Goal: Task Accomplishment & Management: Manage account settings

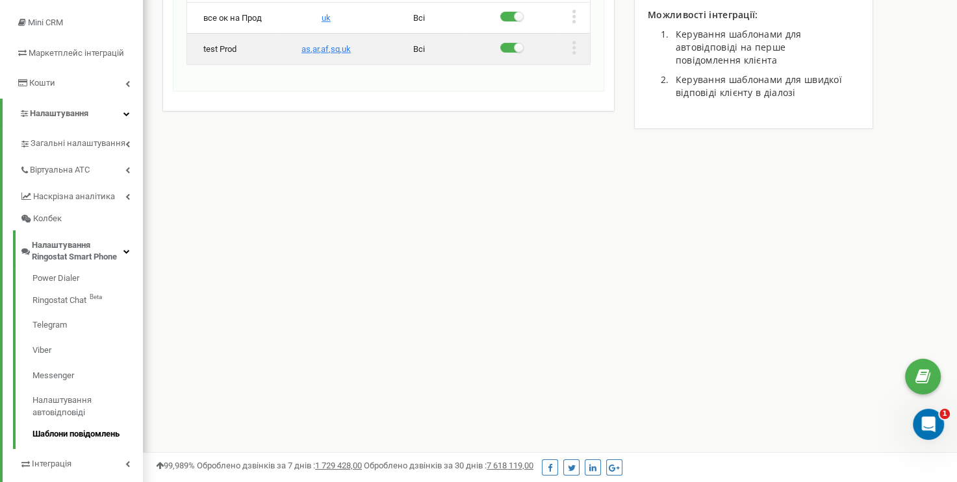
scroll to position [195, 0]
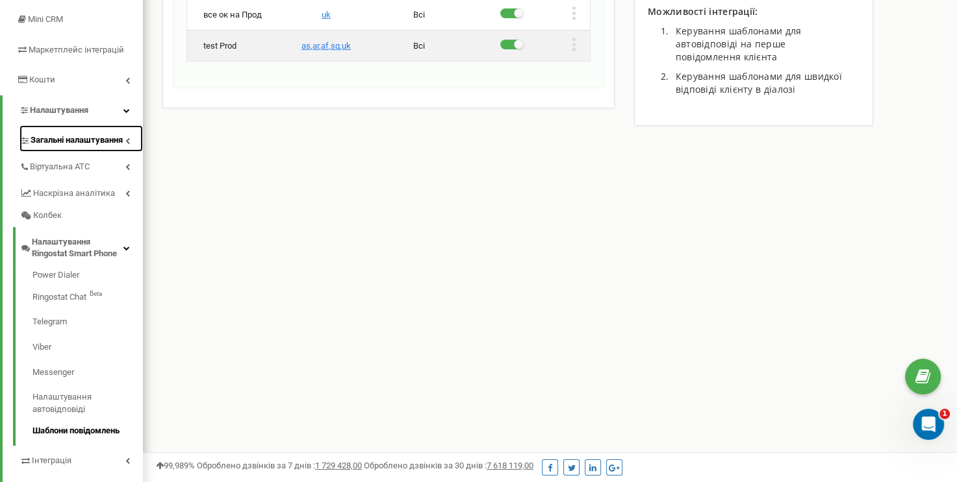
click at [127, 134] on link "Загальні налаштування" at bounding box center [80, 138] width 123 height 27
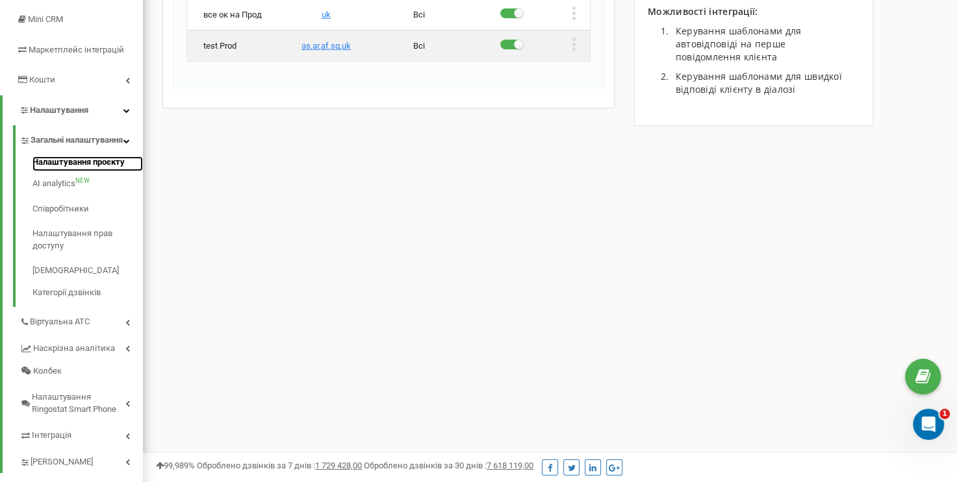
click at [106, 171] on link "Налаштування проєкту" at bounding box center [87, 165] width 110 height 16
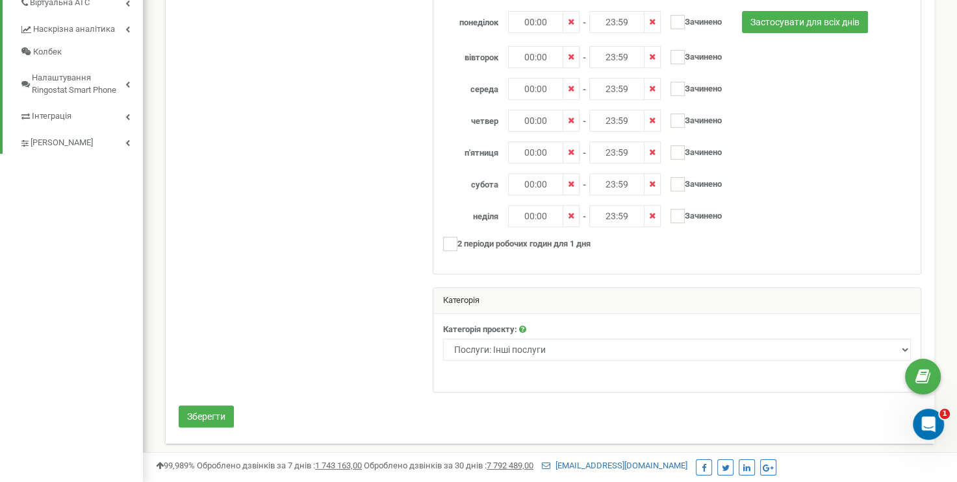
scroll to position [515, 0]
click at [123, 40] on link "Наскрізна аналітика" at bounding box center [80, 27] width 123 height 27
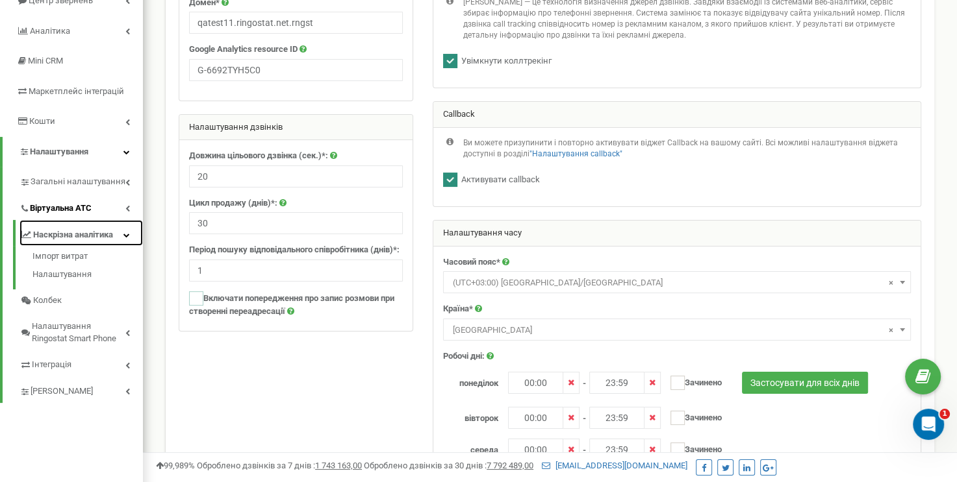
scroll to position [153, 0]
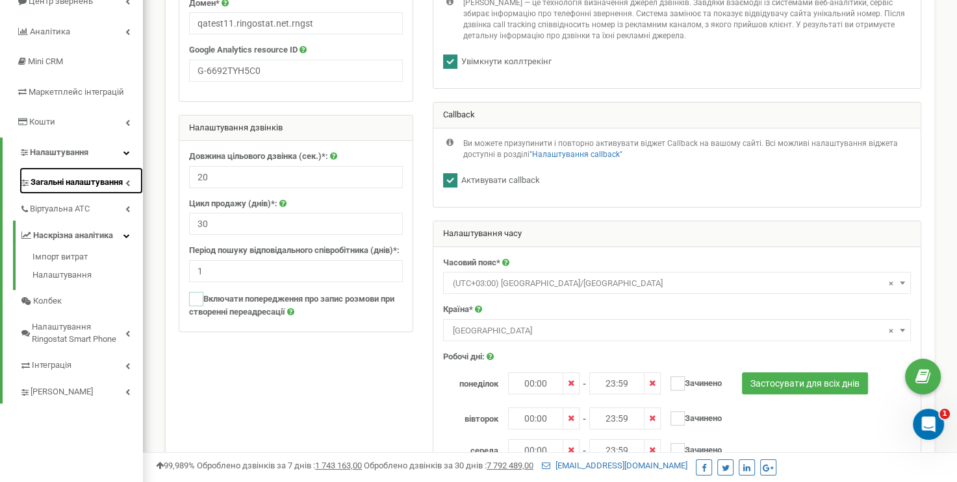
click at [123, 179] on span "Загальні налаштування" at bounding box center [77, 183] width 92 height 12
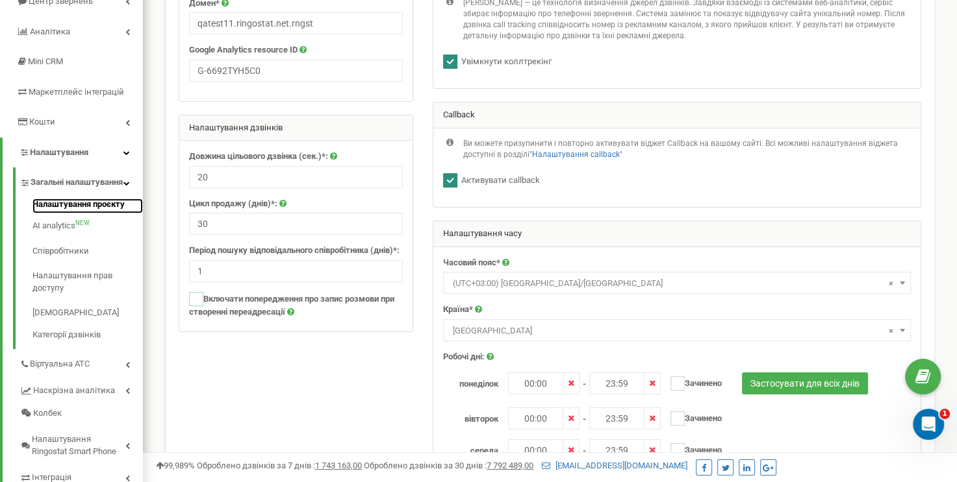
click at [106, 214] on link "Налаштування проєкту" at bounding box center [87, 207] width 110 height 16
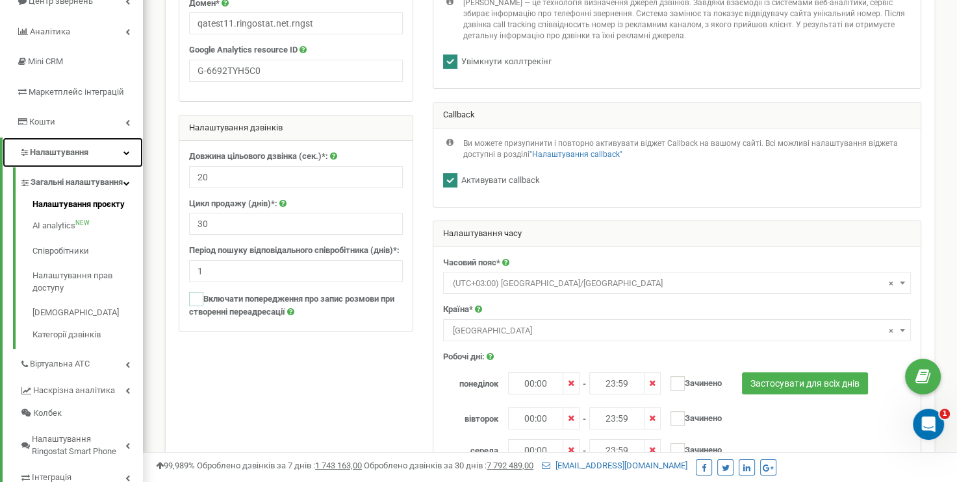
click at [124, 147] on link "Налаштування" at bounding box center [73, 153] width 140 height 31
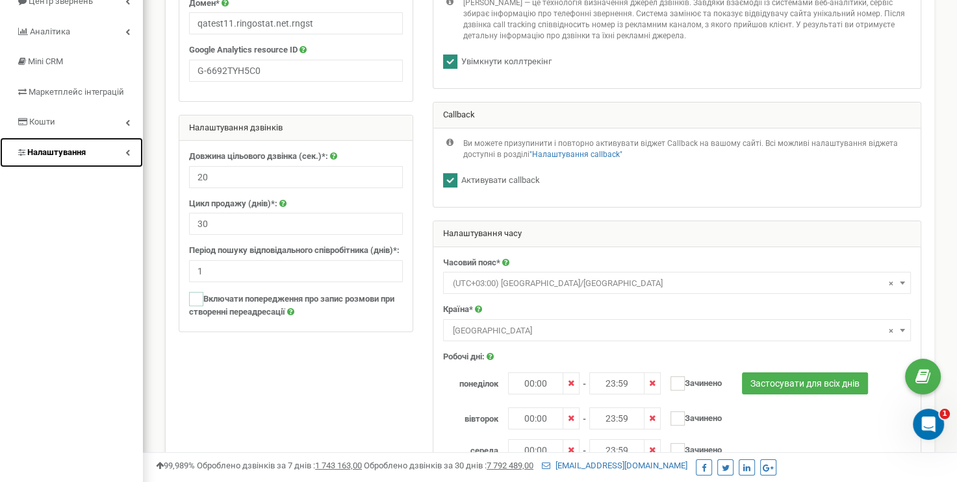
click at [124, 147] on link "Налаштування" at bounding box center [71, 153] width 143 height 31
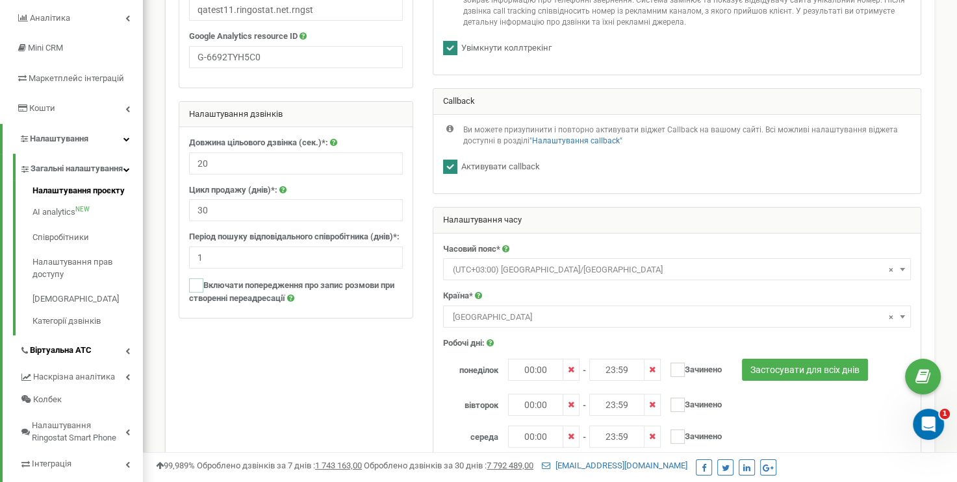
scroll to position [195, 0]
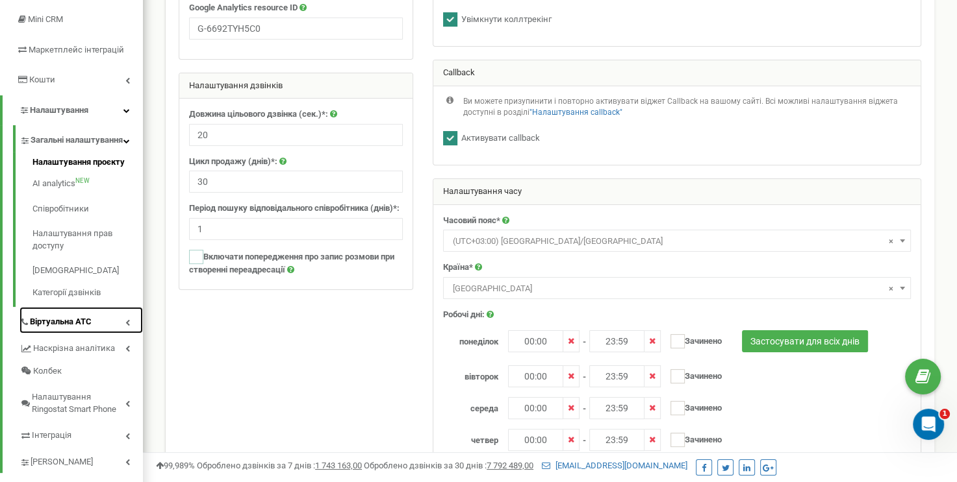
click at [124, 331] on link "Віртуальна АТС" at bounding box center [80, 320] width 123 height 27
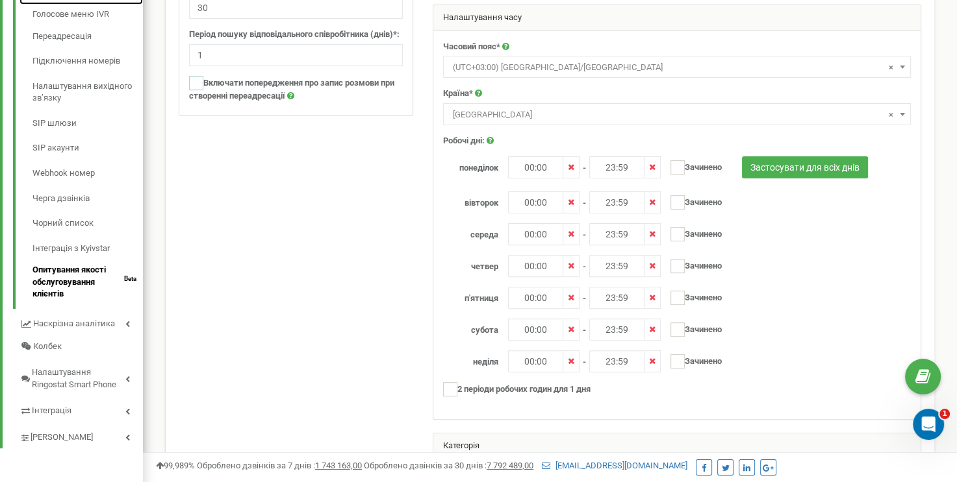
scroll to position [390, 0]
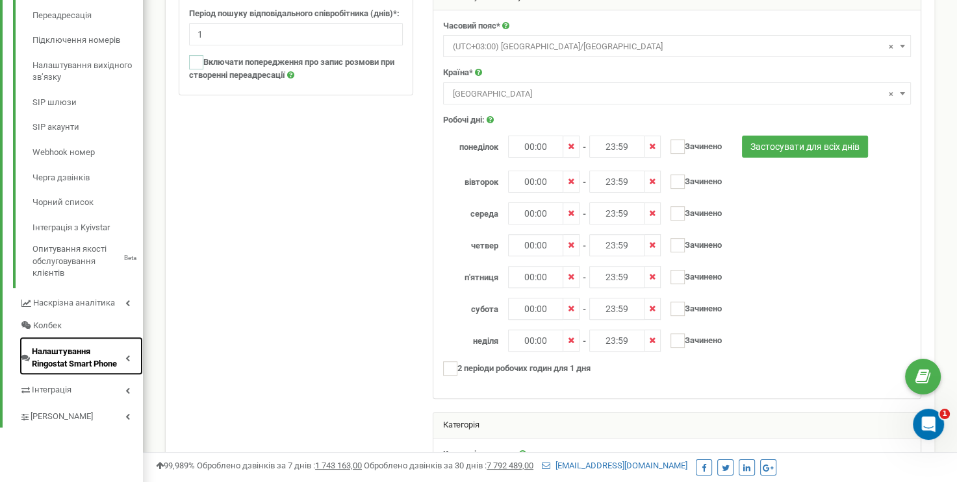
click at [127, 355] on icon at bounding box center [127, 358] width 5 height 6
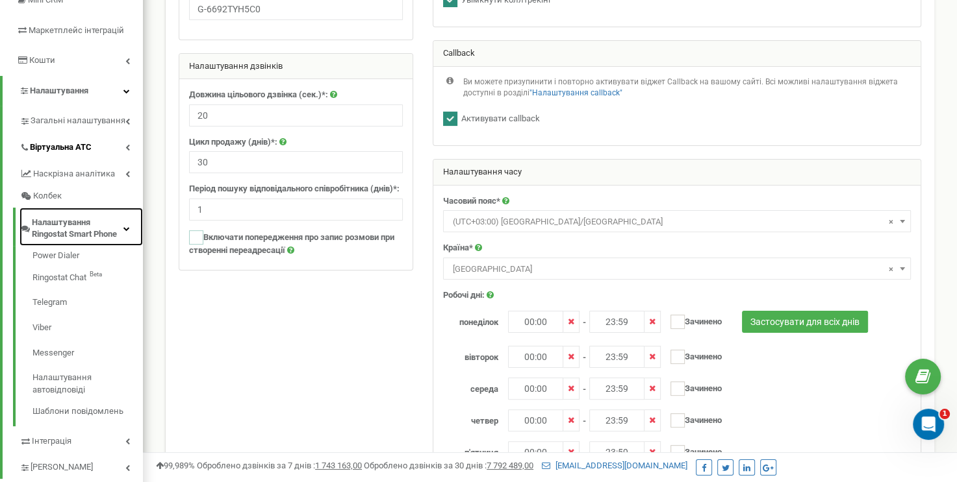
scroll to position [279, 0]
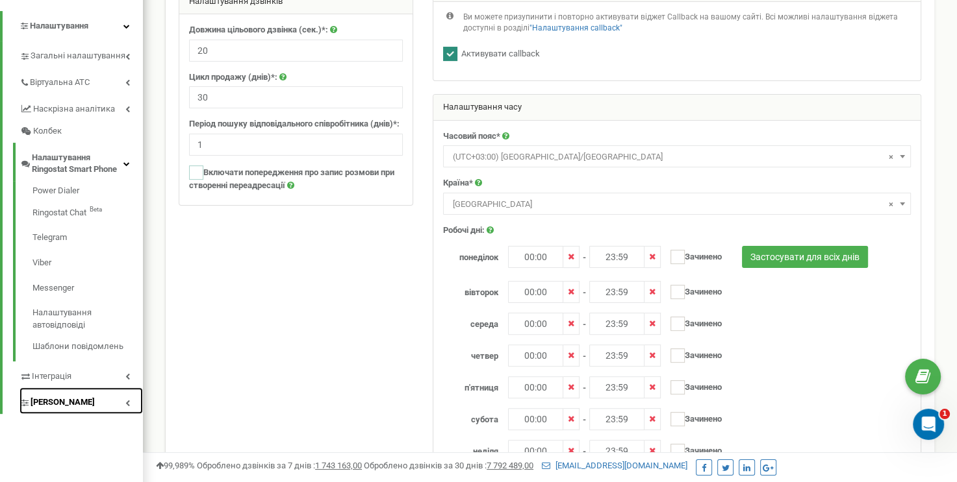
click at [133, 397] on link "[PERSON_NAME]" at bounding box center [80, 401] width 123 height 27
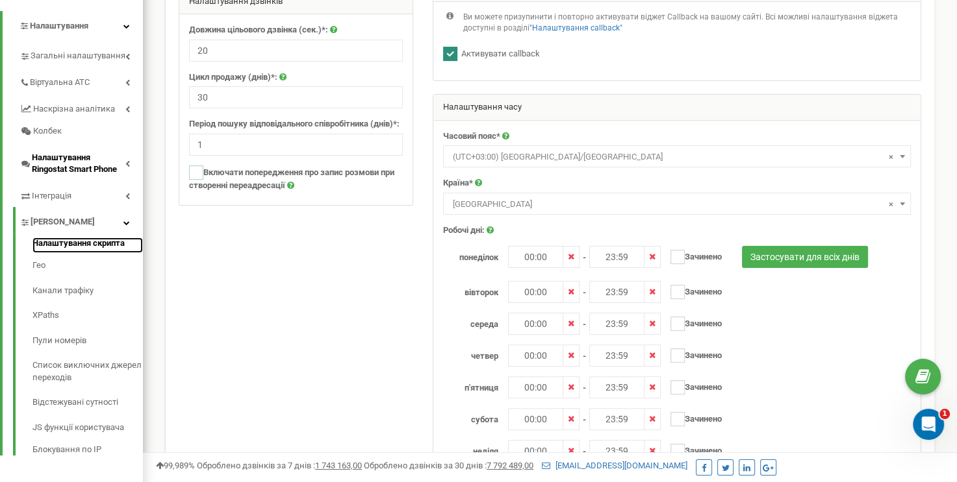
click at [89, 247] on link "Налаштування скрипта" at bounding box center [87, 246] width 110 height 16
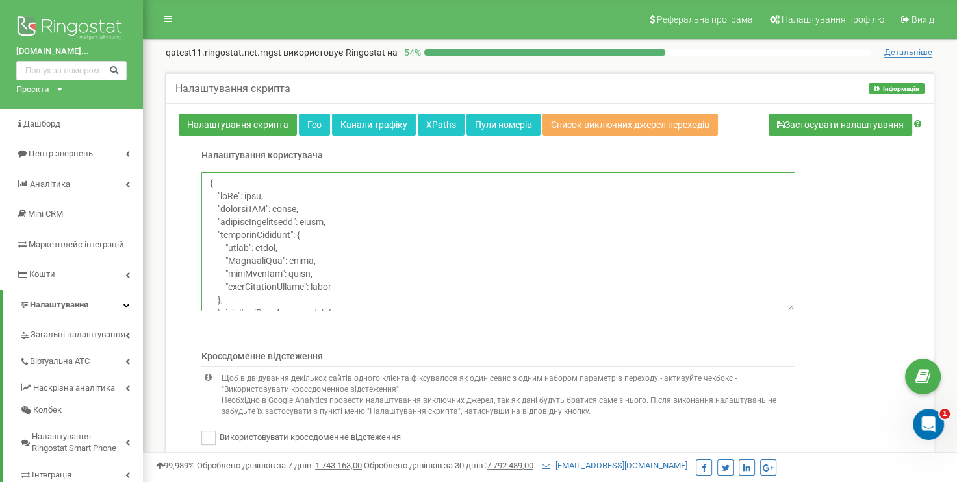
click at [293, 210] on textarea at bounding box center [497, 241] width 593 height 139
click at [299, 208] on textarea at bounding box center [497, 241] width 593 height 139
type textarea "{ "noGa": true, "observeDOM": true, "browserGeolocation": false, "callbackSetti…"
click at [799, 114] on button "Застосувати налаштування" at bounding box center [840, 125] width 144 height 22
click at [305, 129] on link "Гео" at bounding box center [314, 125] width 31 height 22
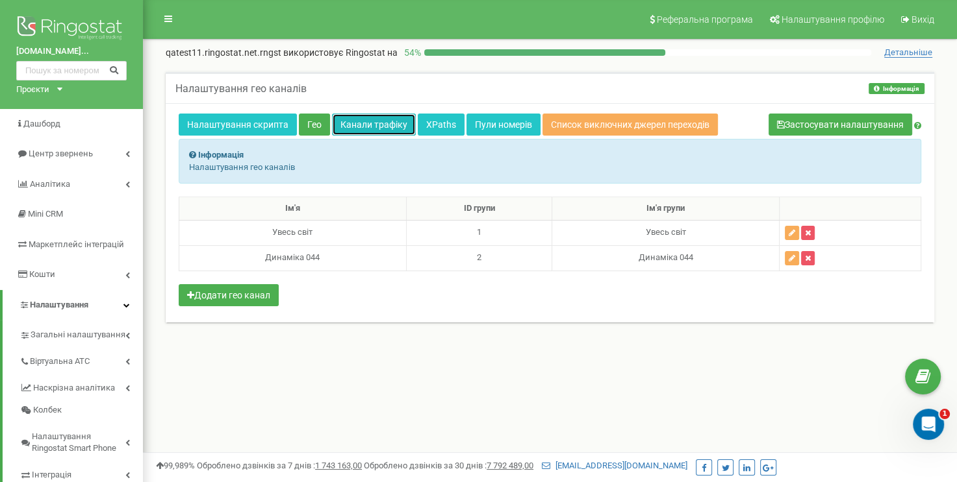
click at [390, 129] on link "Канали трафіку" at bounding box center [374, 125] width 84 height 22
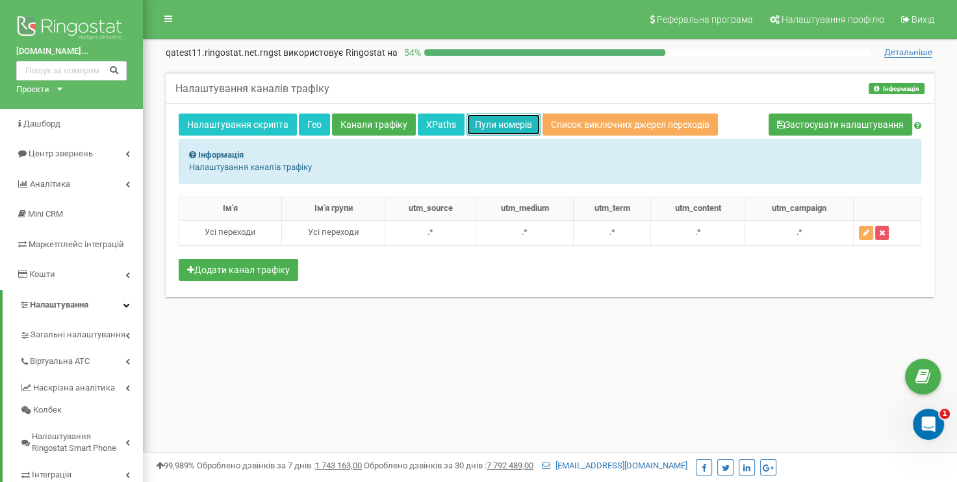
click at [486, 119] on link "Пули номерів" at bounding box center [503, 125] width 74 height 22
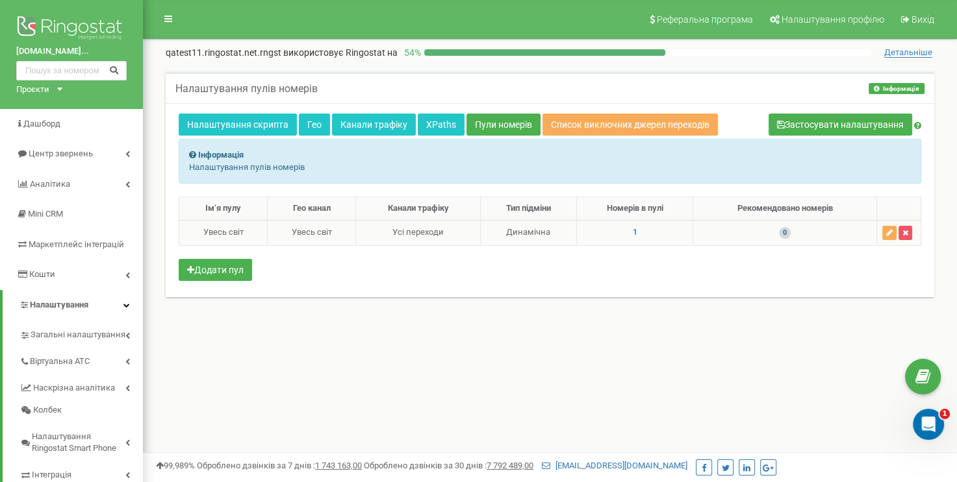
click at [635, 234] on span "1" at bounding box center [635, 232] width 5 height 10
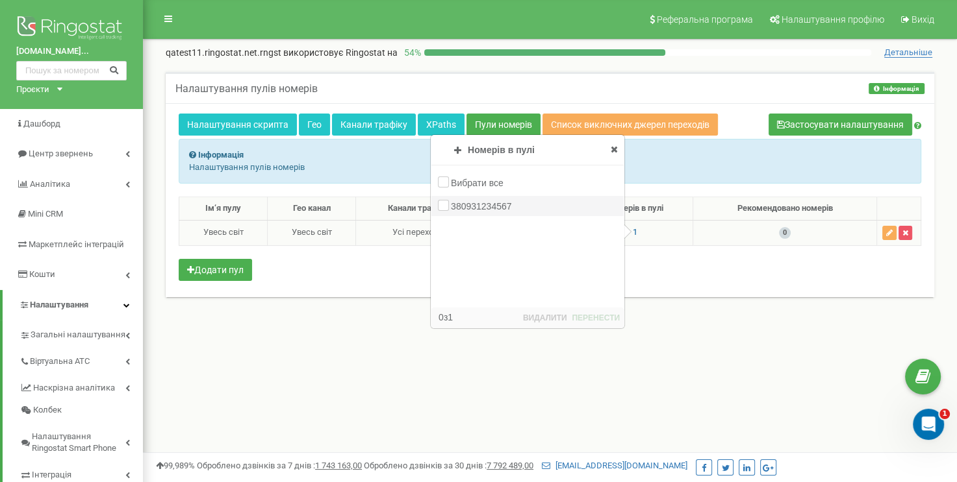
click at [453, 201] on label "380931234567" at bounding box center [483, 206] width 64 height 13
click at [0, 0] on input "380931234567" at bounding box center [0, 0] width 0 height 0
click at [451, 177] on label "Вибрати все" at bounding box center [479, 183] width 56 height 13
click at [442, 178] on input "Вибрати все" at bounding box center [442, 182] width 8 height 8
checkbox input "true"
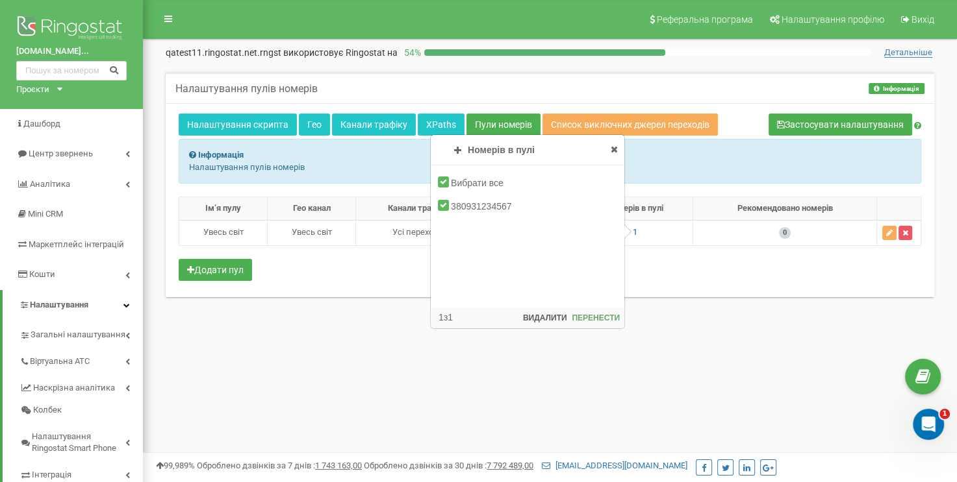
click at [558, 355] on div "Реферальна програма Налаштування профілю Вихід qatest11.ringostat.net.rngst вик…" at bounding box center [550, 389] width 814 height 779
click at [616, 152] on icon at bounding box center [613, 149] width 7 height 9
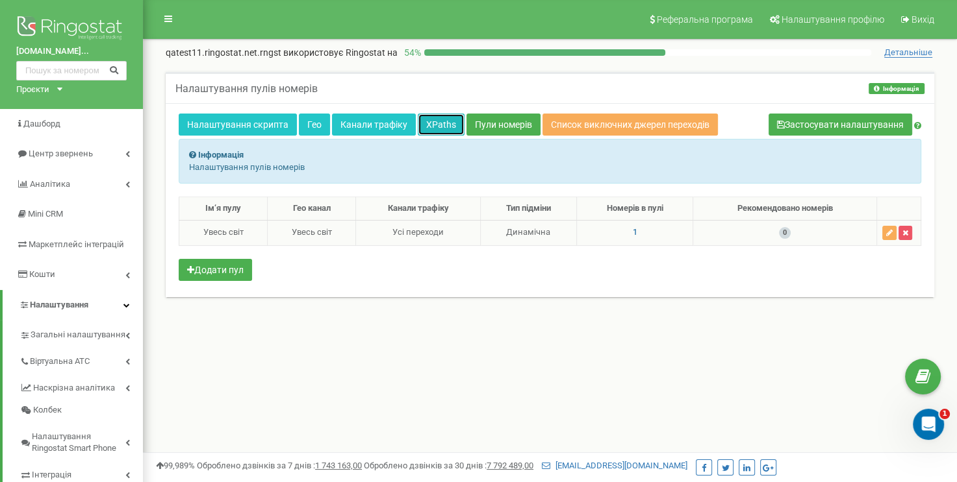
click at [429, 119] on link "XPaths" at bounding box center [441, 125] width 47 height 22
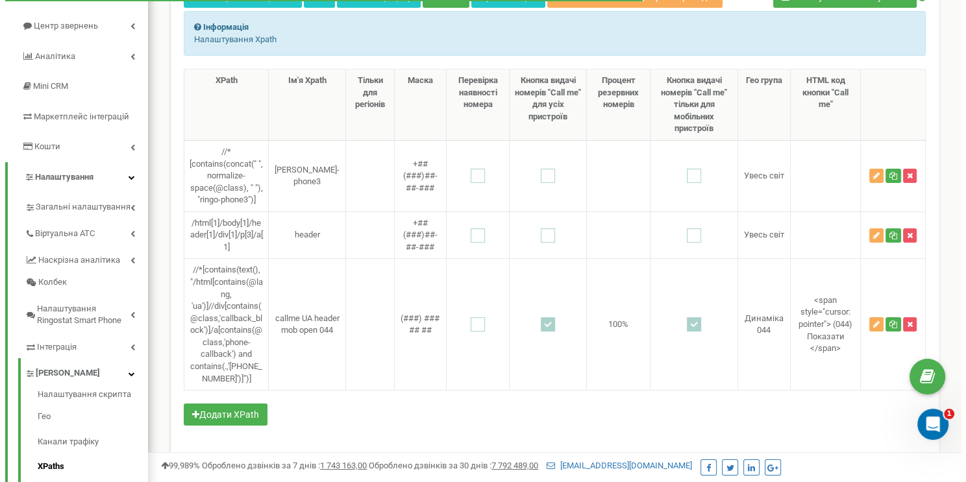
scroll to position [130, 0]
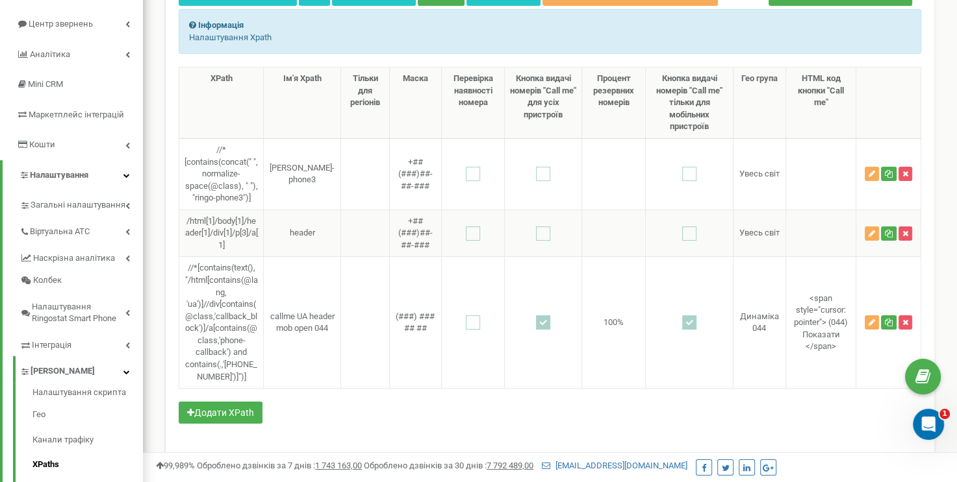
click at [536, 227] on ins at bounding box center [543, 234] width 14 height 14
click at [871, 319] on icon "button" at bounding box center [871, 323] width 6 height 8
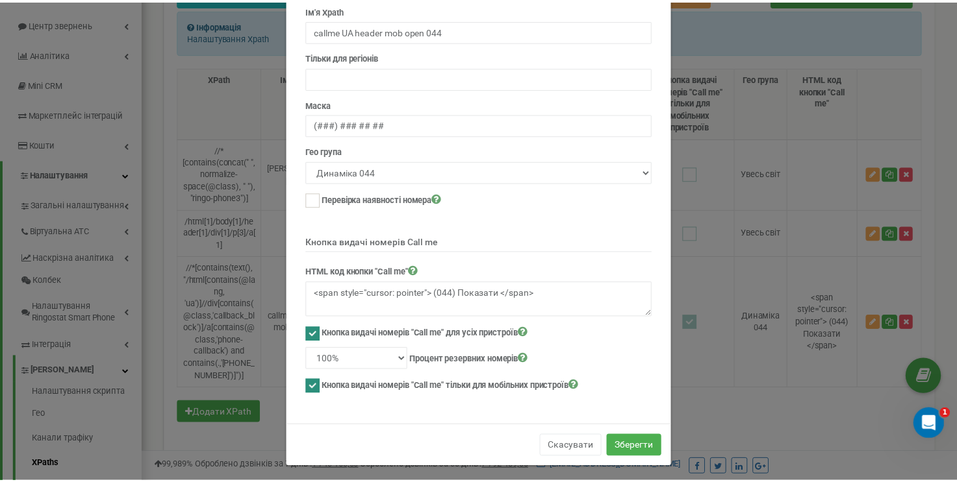
scroll to position [110, 0]
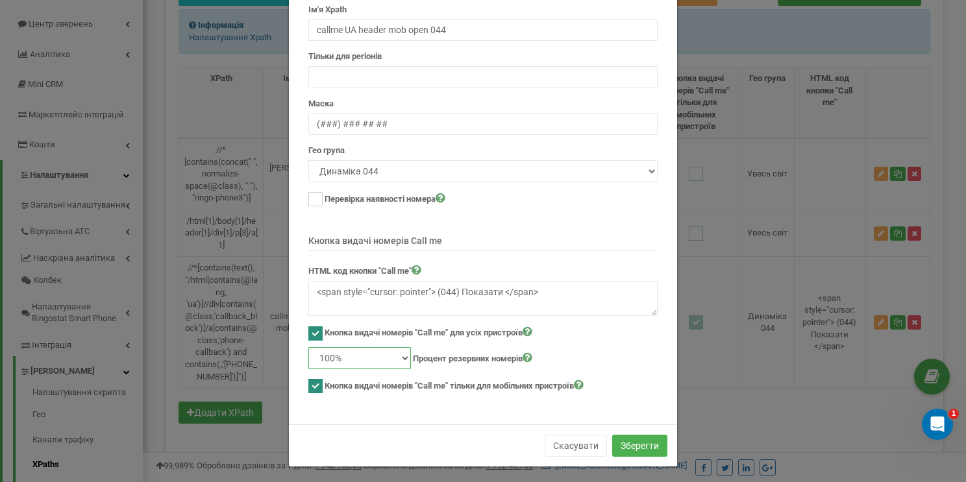
click at [402, 355] on select "не вказано 10% 20% 30% 40% 50% 60%" at bounding box center [359, 358] width 103 height 22
select select "50"
click at [308, 347] on select "не вказано 10% 20% 30% 40% 50% 60%" at bounding box center [359, 358] width 103 height 22
click at [621, 436] on button "Зберегти" at bounding box center [639, 446] width 55 height 22
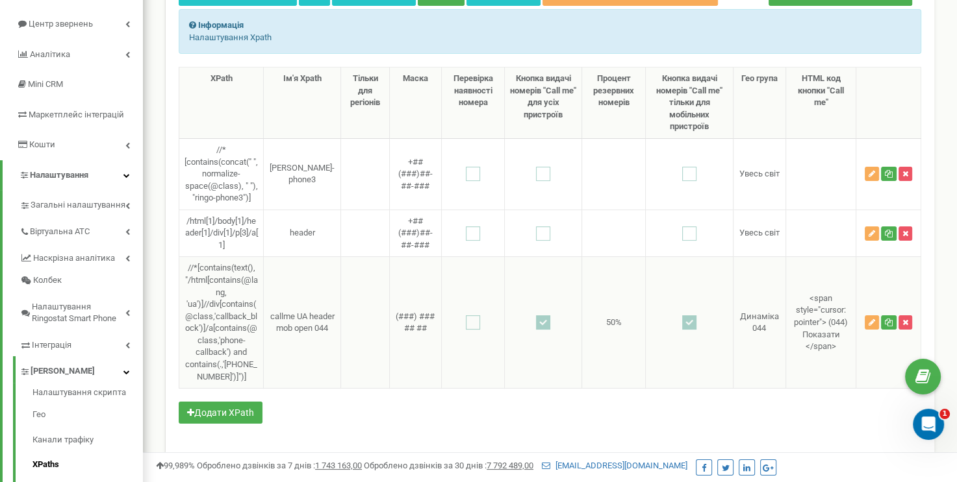
click at [809, 291] on td "<span style="cursor: pointer"> (044) Показати </span>" at bounding box center [820, 323] width 70 height 132
click at [807, 292] on td "<span style="cursor: pointer"> (044) Показати </span>" at bounding box center [820, 323] width 70 height 132
click at [817, 284] on td "<span style="cursor: pointer"> (044) Показати </span>" at bounding box center [820, 323] width 70 height 132
drag, startPoint x: 806, startPoint y: 290, endPoint x: 833, endPoint y: 338, distance: 54.9
click at [833, 338] on td "<span style="cursor: pointer"> (044) Показати </span>" at bounding box center [820, 323] width 70 height 132
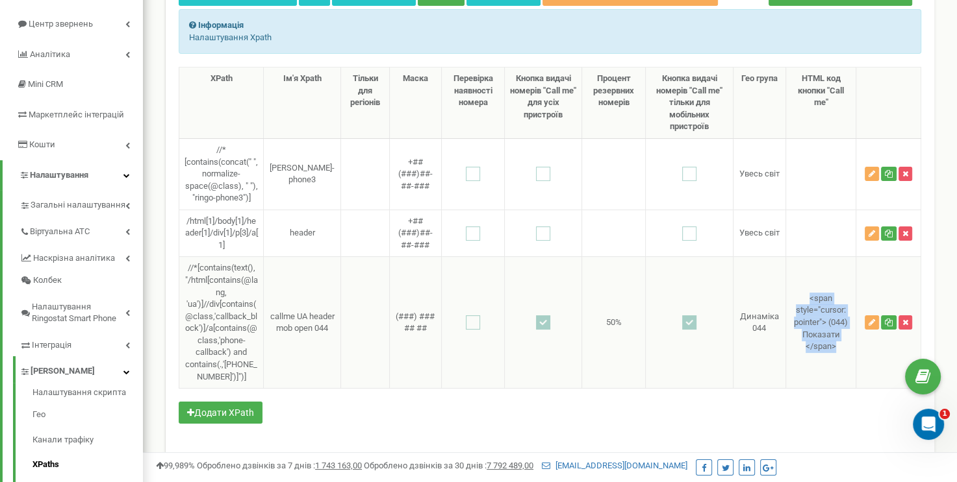
copy td "<span style="cursor: pointer"> (044) Показати </span>"
click at [239, 378] on td "//*[contains(text(), "/html[contains(@lang, 'ua')]//div[contains(@class,'callba…" at bounding box center [221, 323] width 84 height 132
drag, startPoint x: 239, startPoint y: 378, endPoint x: 185, endPoint y: 252, distance: 137.0
click at [185, 257] on td "//*[contains(text(), "/html[contains(@lang, 'ua')]//div[contains(@class,'callba…" at bounding box center [221, 323] width 84 height 132
copy td "//*[contains(text(), "/html[contains(@lang, 'ua')]//div[contains(@class,'callba…"
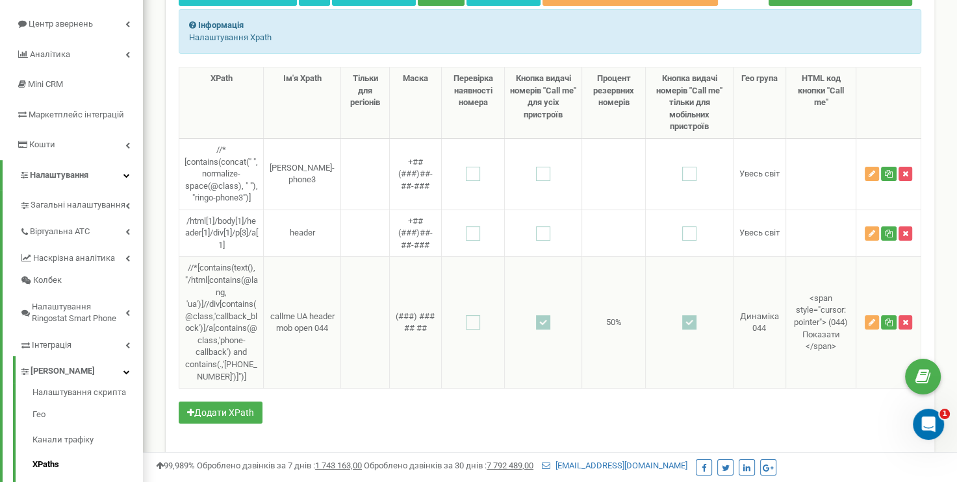
click at [835, 338] on td "<span style="cursor: pointer"> (044) Показати </span>" at bounding box center [820, 323] width 70 height 132
drag, startPoint x: 836, startPoint y: 340, endPoint x: 792, endPoint y: 294, distance: 63.8
click at [792, 294] on td "<span style="cursor: pointer"> (044) Показати </span>" at bounding box center [820, 323] width 70 height 132
copy td "<span style="cursor: pointer"> (044) Показати </span>"
click at [870, 319] on icon "button" at bounding box center [871, 323] width 6 height 8
